Goal: Navigation & Orientation: Find specific page/section

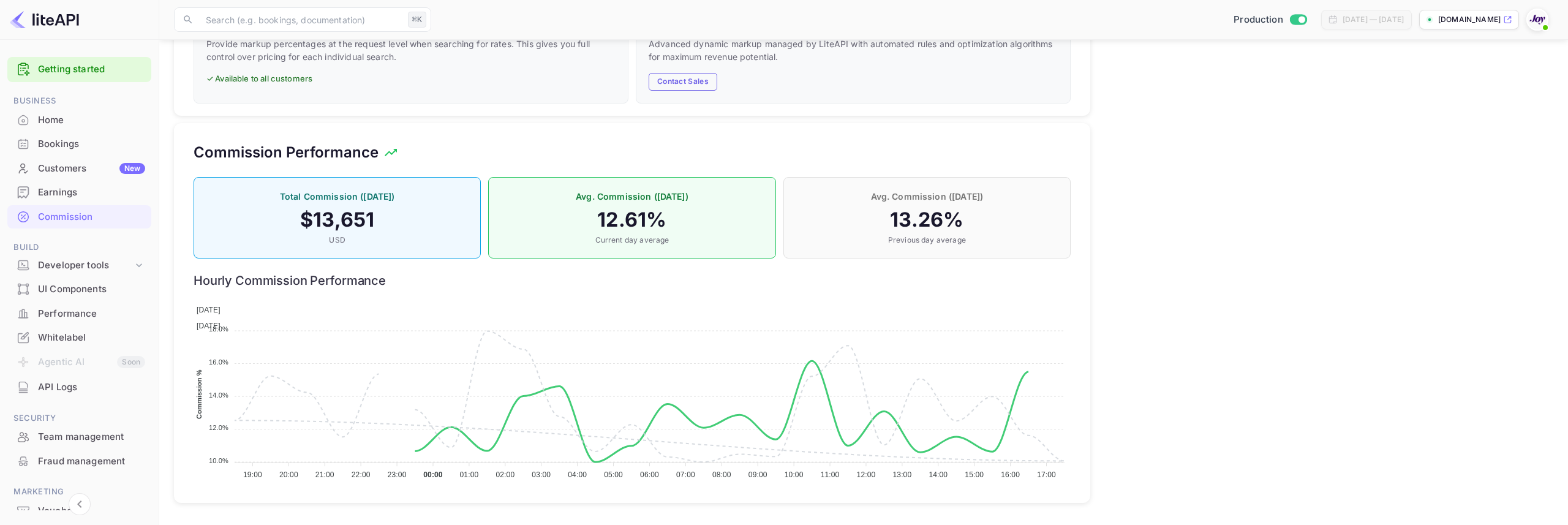
scroll to position [217, 877]
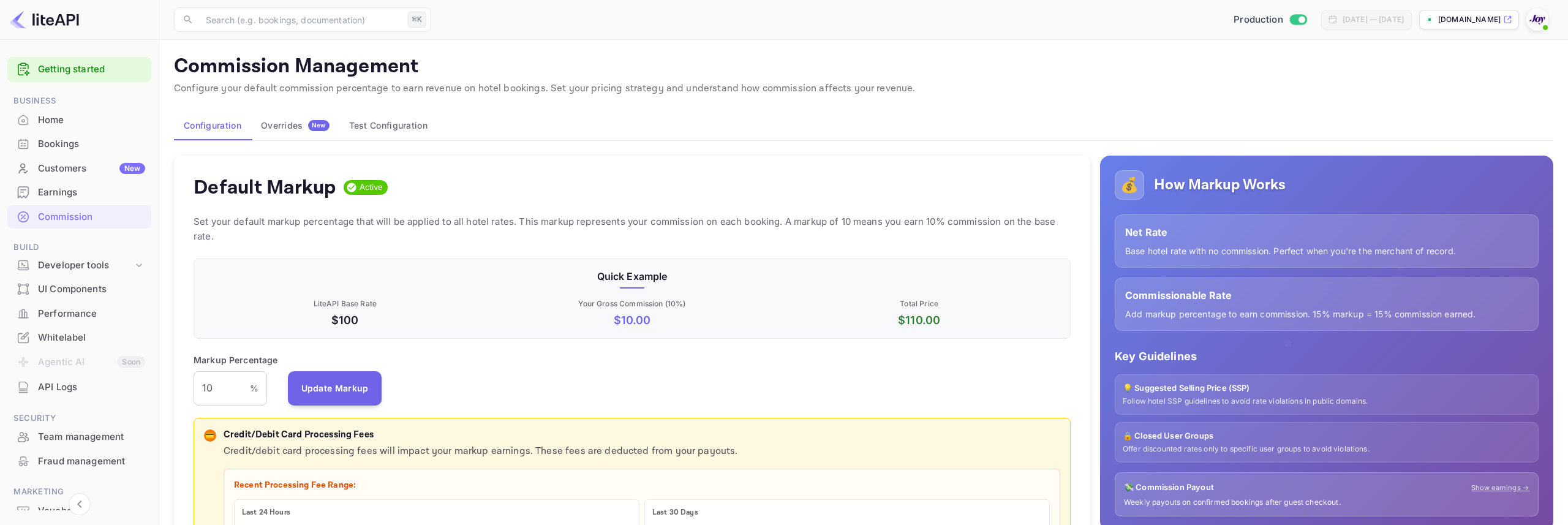
click at [77, 156] on div "Customers New" at bounding box center [79, 168] width 144 height 24
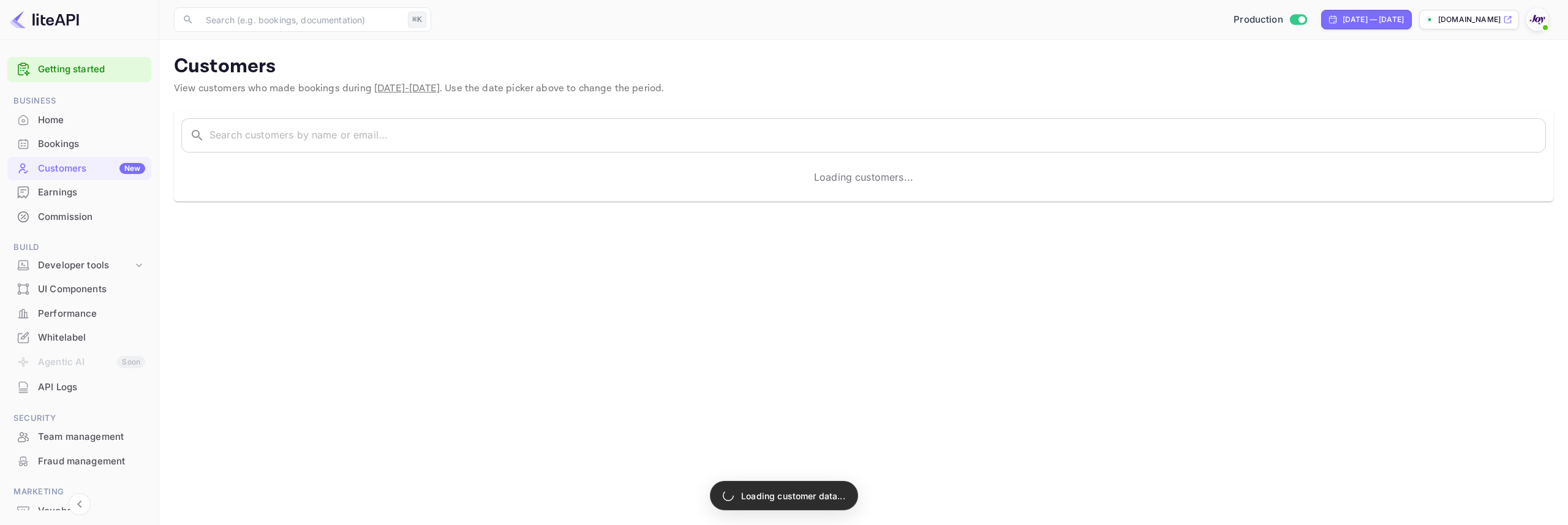
click at [76, 122] on div "Home" at bounding box center [91, 120] width 107 height 14
